Goal: Task Accomplishment & Management: Use online tool/utility

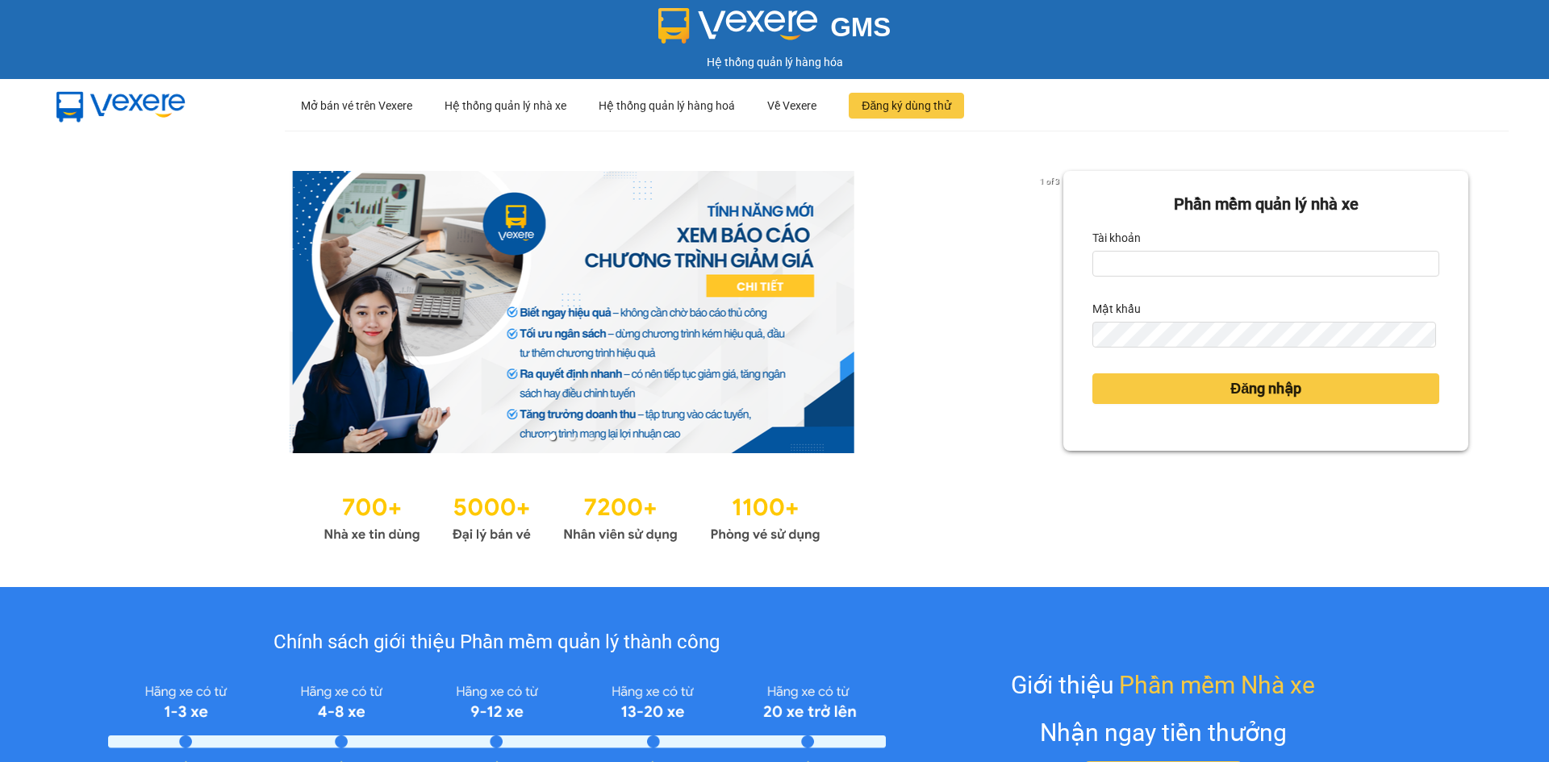
click at [1246, 246] on div "Tài khoản" at bounding box center [1265, 238] width 347 height 26
click at [1242, 261] on input "Tài khoản" at bounding box center [1265, 264] width 347 height 26
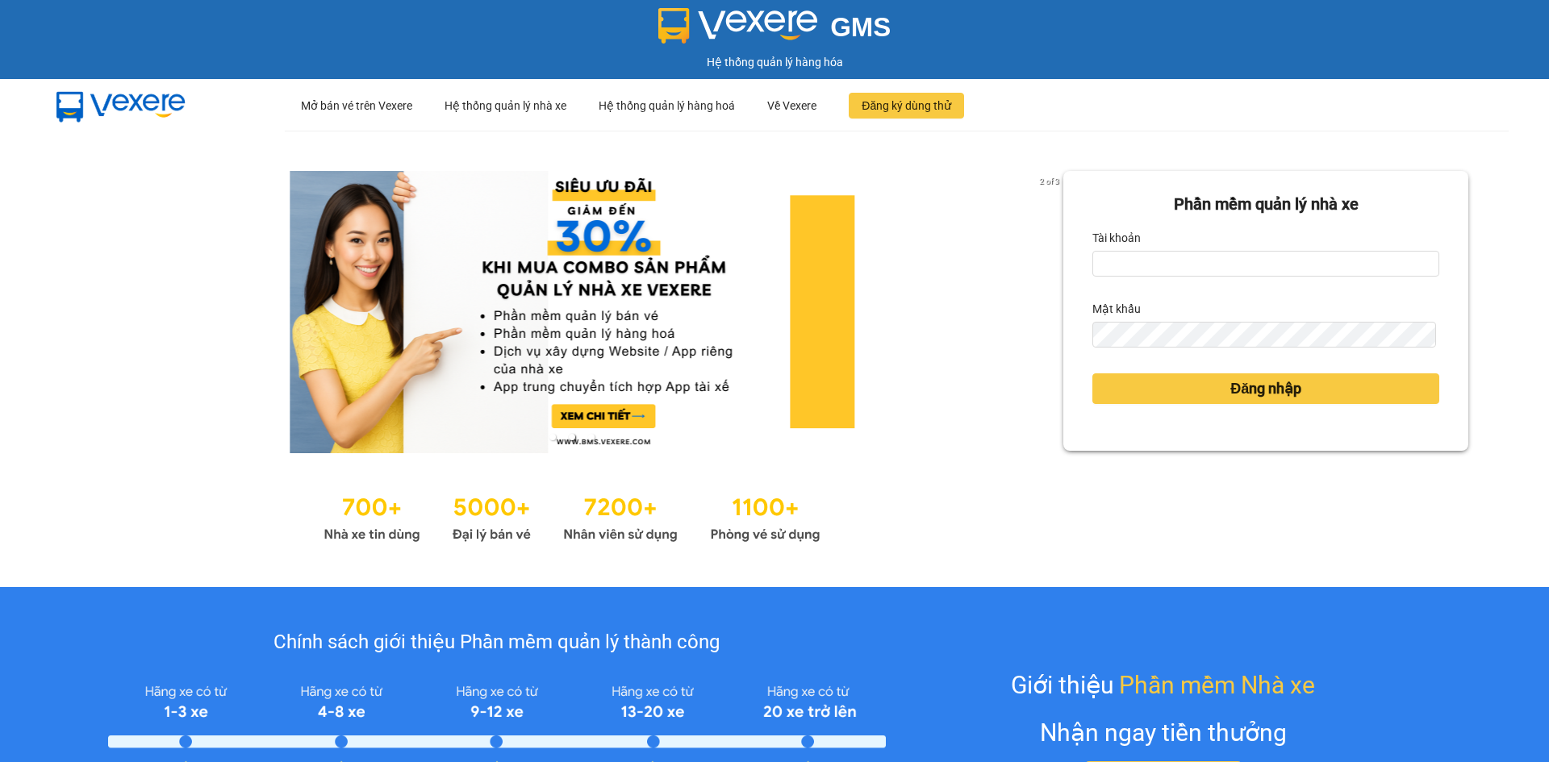
click at [1322, 169] on div "2 of 3 Phần mềm quản lý nhà xe Tài khoản Mật khẩu Đăng nhập" at bounding box center [774, 359] width 1549 height 457
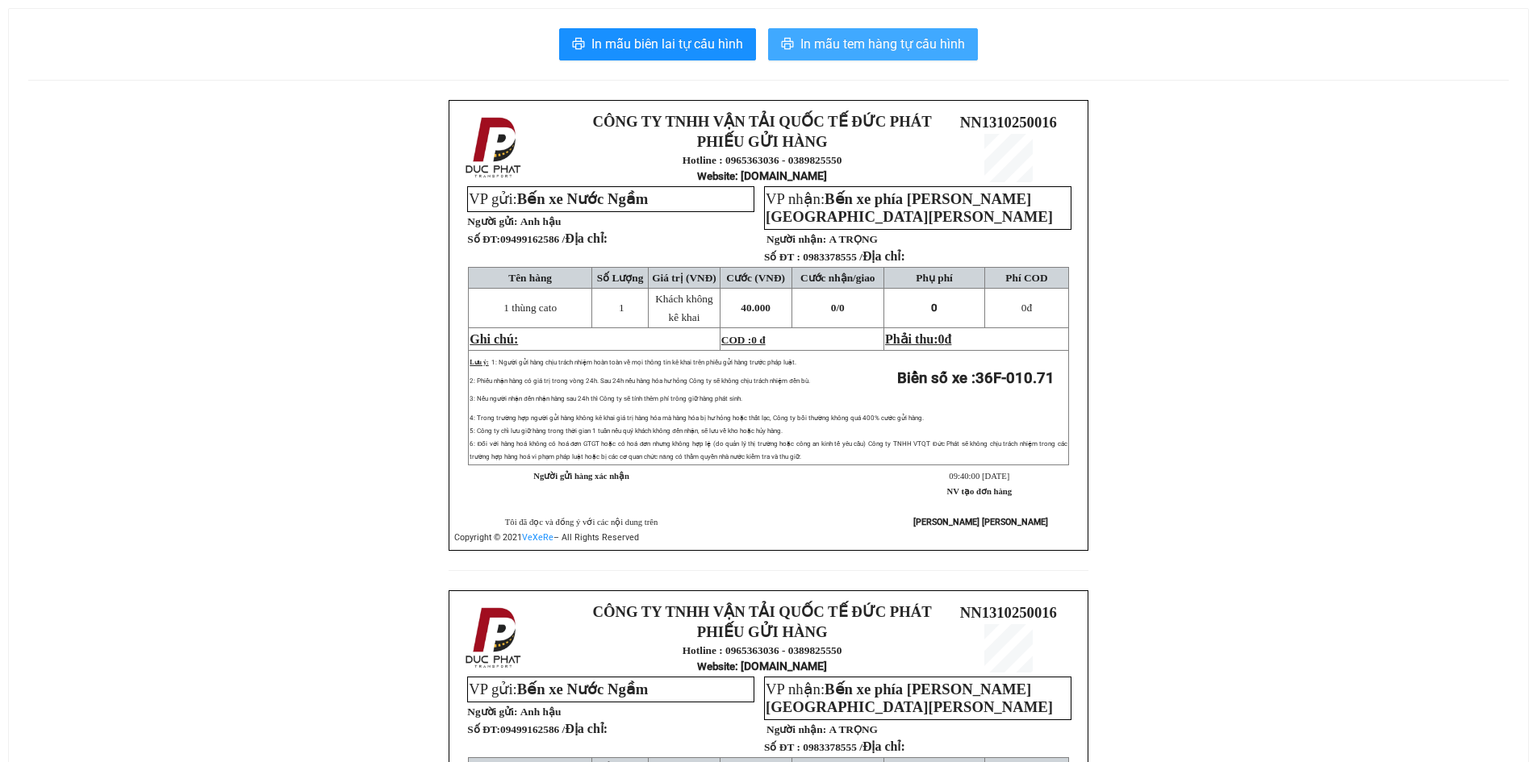
click at [904, 44] on span "In mẫu tem hàng tự cấu hình" at bounding box center [882, 44] width 165 height 20
